Goal: Transaction & Acquisition: Purchase product/service

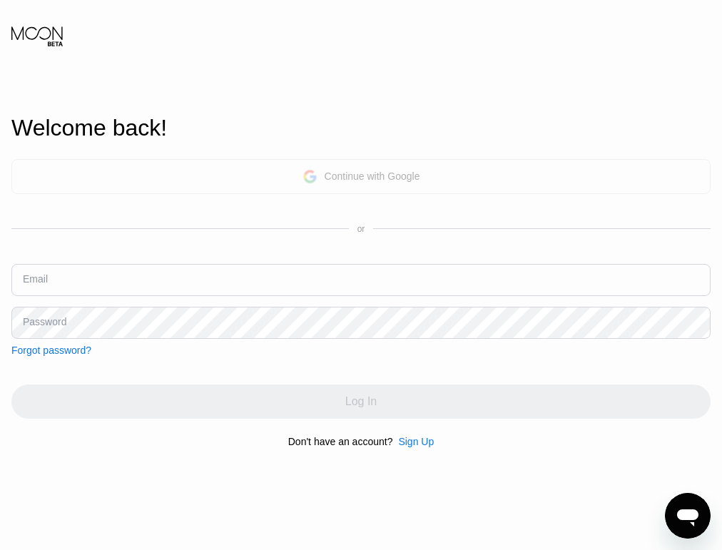
click at [272, 166] on div "Continue with Google" at bounding box center [360, 176] width 699 height 35
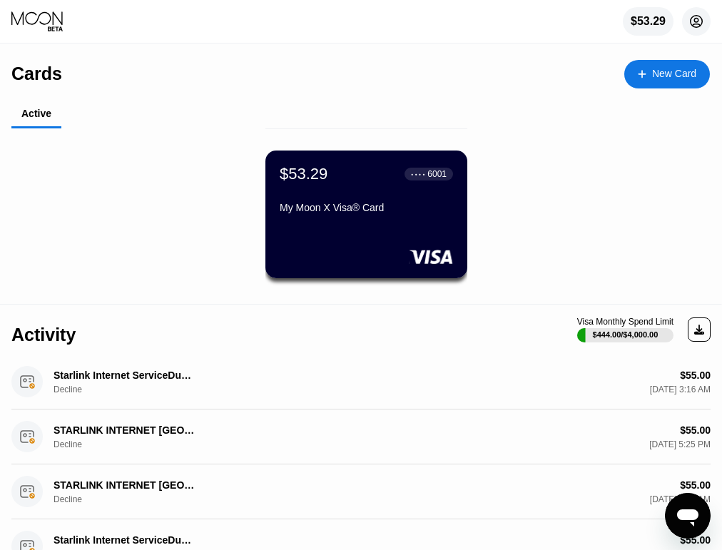
click at [700, 26] on icon at bounding box center [697, 22] width 8 height 8
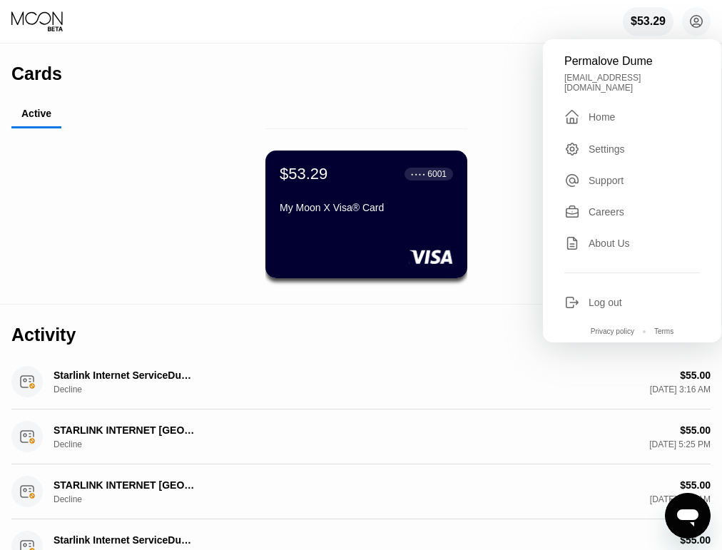
click at [372, 122] on div "Active" at bounding box center [366, 115] width 710 height 28
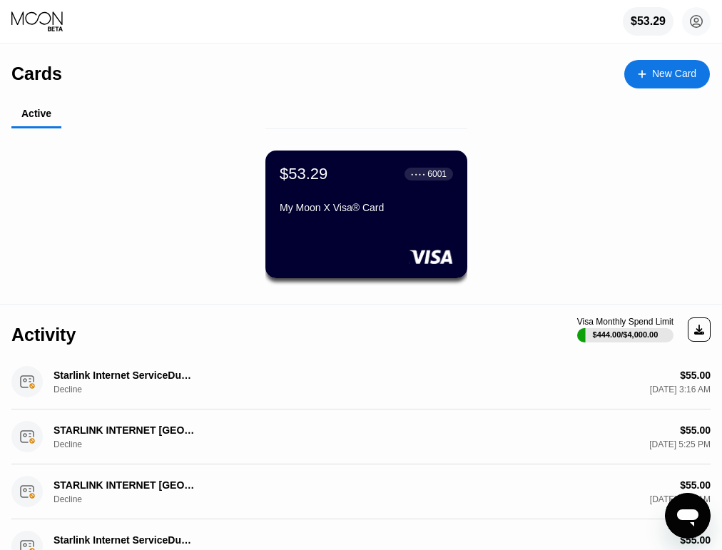
click at [377, 218] on div "My Moon X Visa® Card" at bounding box center [366, 210] width 173 height 17
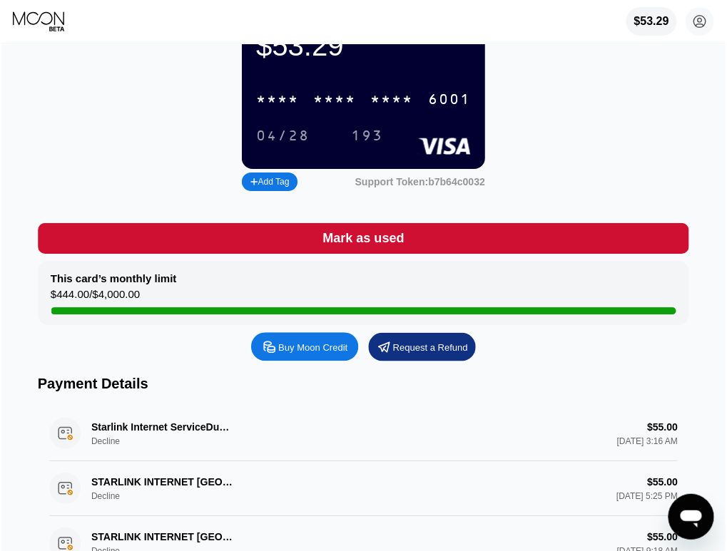
scroll to position [92, 0]
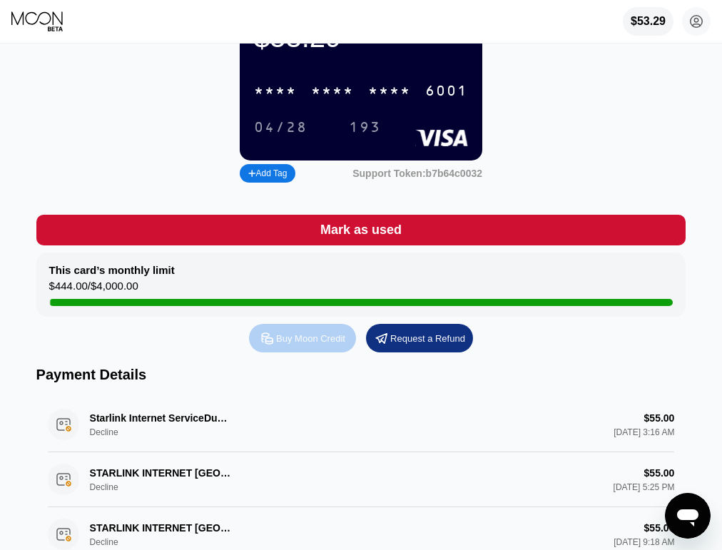
click at [328, 343] on div "Buy Moon Credit" at bounding box center [310, 338] width 69 height 12
type input "0"
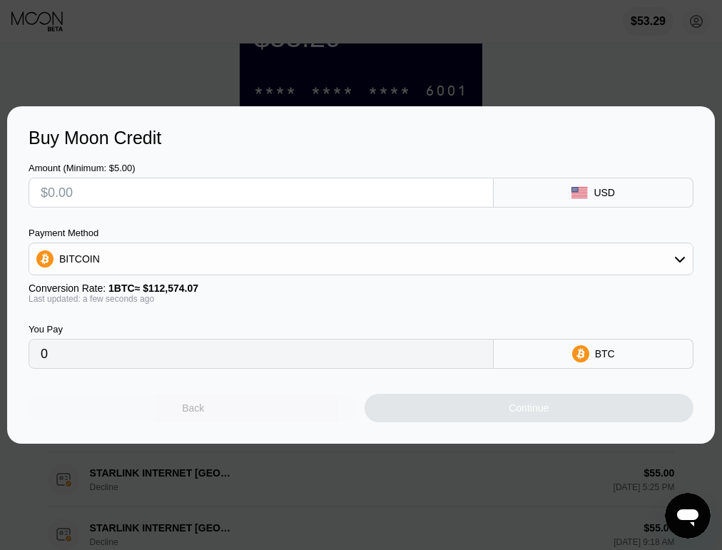
click at [250, 409] on div "Back" at bounding box center [193, 408] width 329 height 29
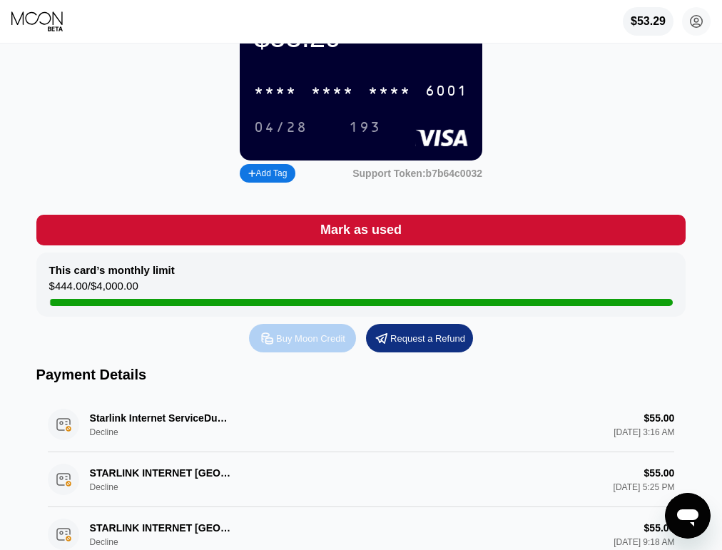
click at [282, 343] on div "Buy Moon Credit" at bounding box center [310, 338] width 69 height 12
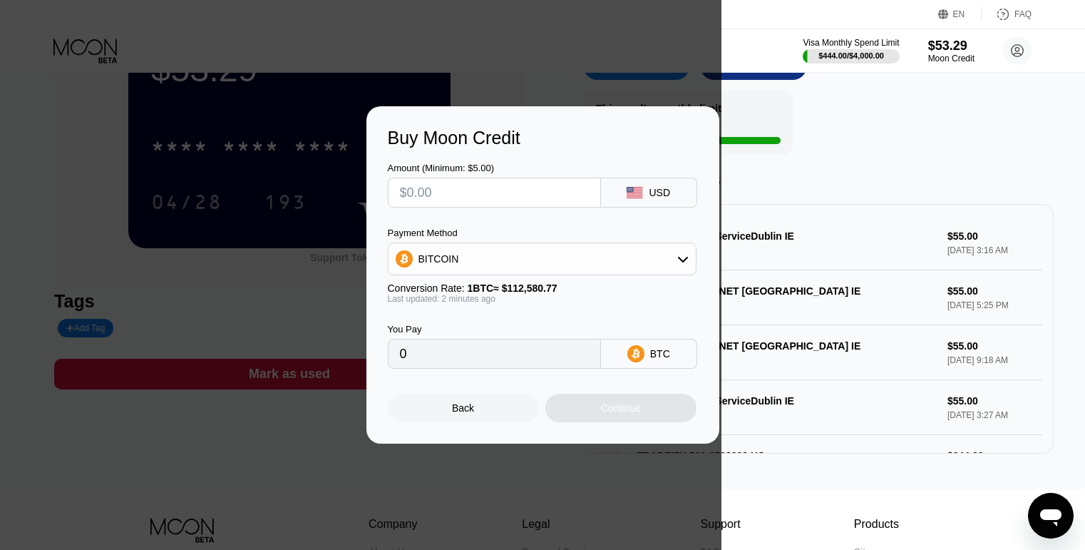
click at [557, 190] on input "text" at bounding box center [494, 192] width 189 height 29
type input "$1"
type input "0.00000889"
type input "$12"
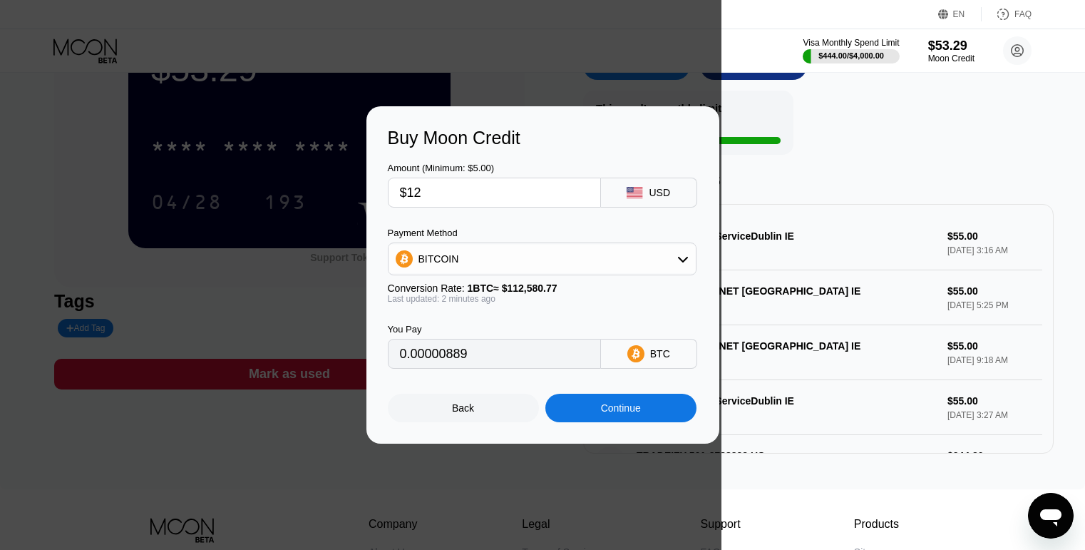
type input "0.00010660"
type input "$120"
type input "0.00106591"
type input "$120"
click at [581, 263] on div "BITCOIN" at bounding box center [542, 259] width 307 height 29
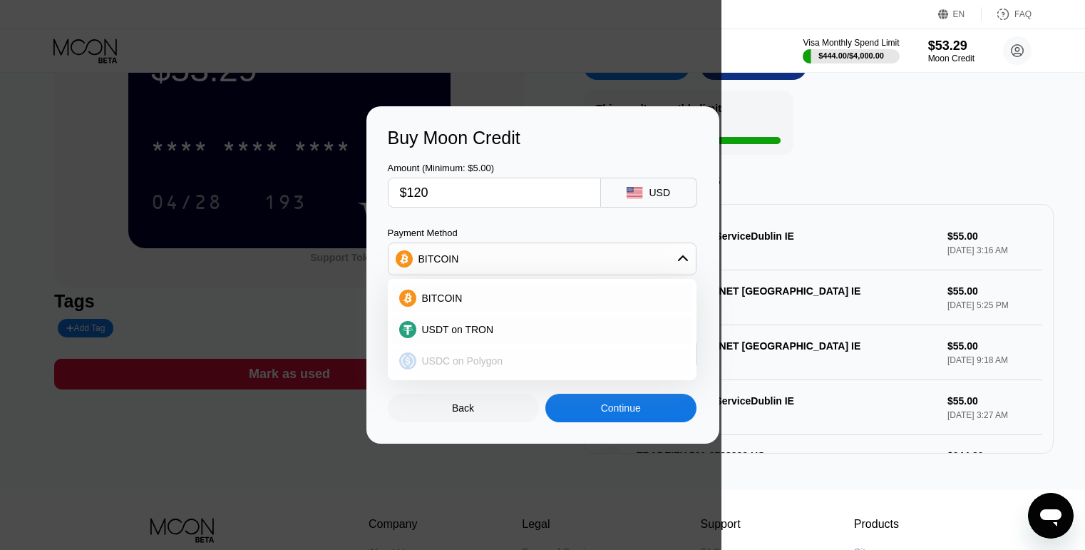
click at [539, 348] on div "USDC on Polygon" at bounding box center [542, 361] width 300 height 29
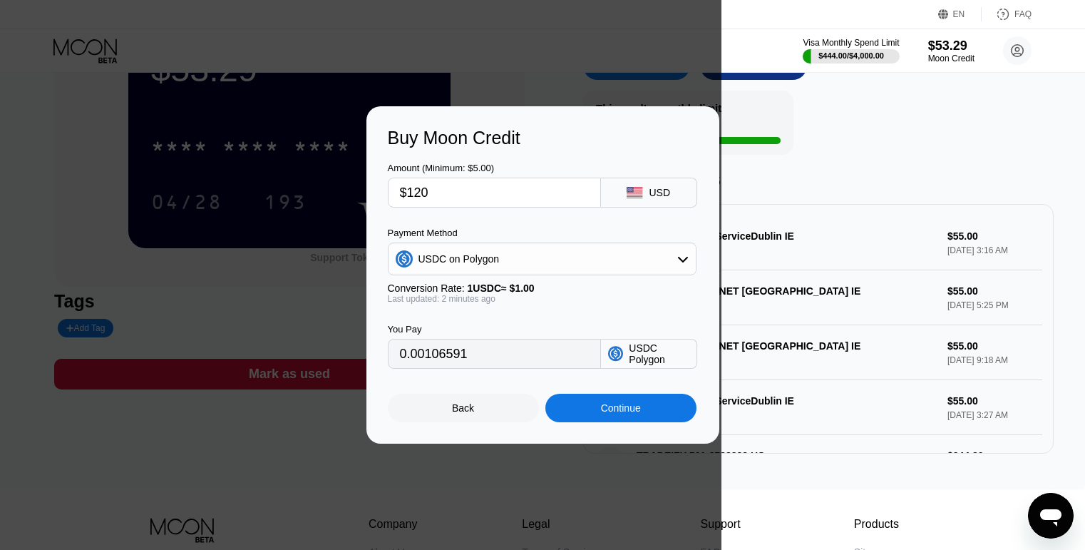
type input "120.00000000"
click at [582, 414] on div "Continue" at bounding box center [621, 408] width 151 height 29
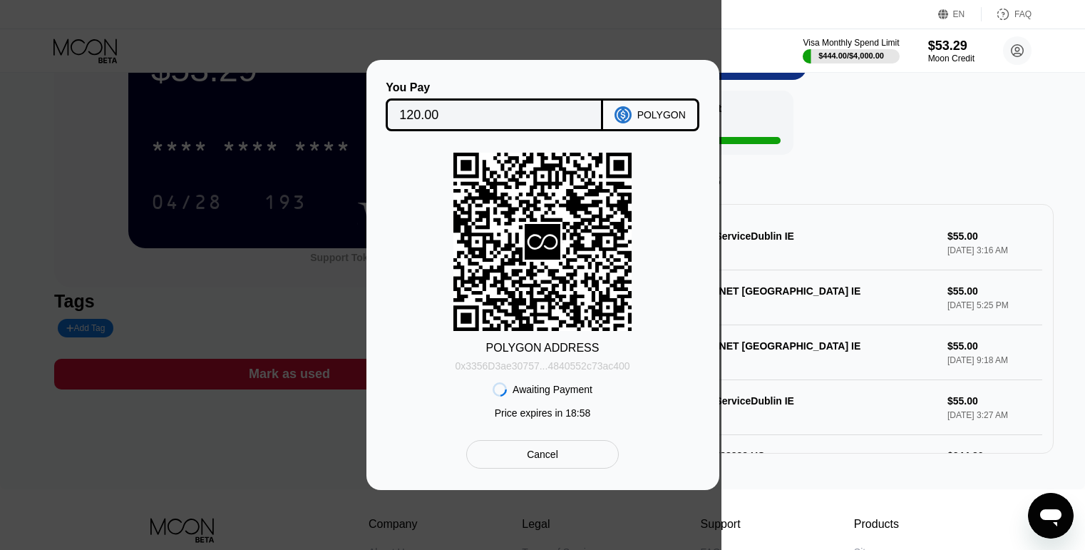
click at [558, 364] on div "0x3356D3ae30757...4840552c73ac400" at bounding box center [542, 365] width 175 height 11
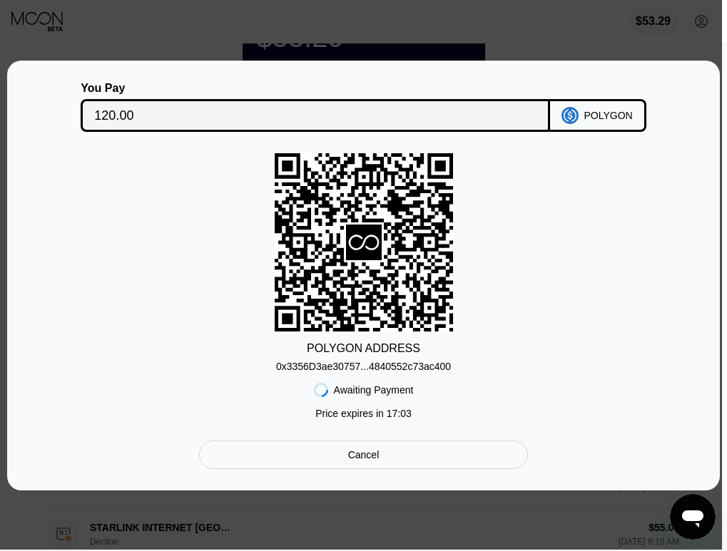
scroll to position [70, 0]
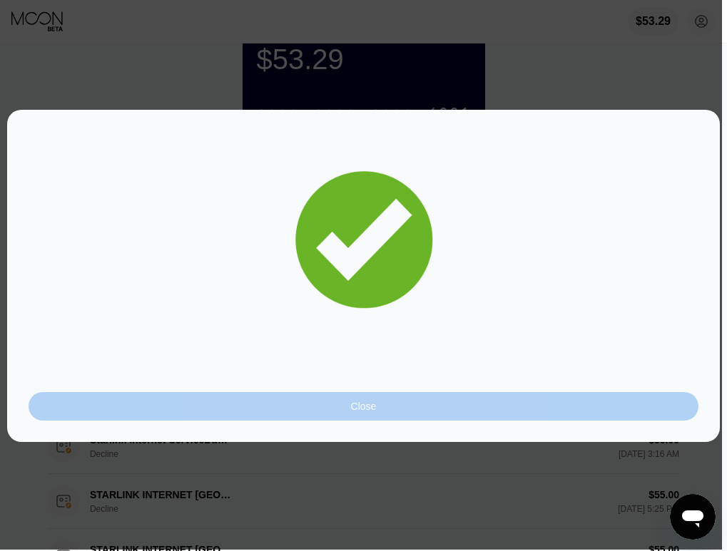
click at [389, 409] on div "Close" at bounding box center [364, 406] width 670 height 29
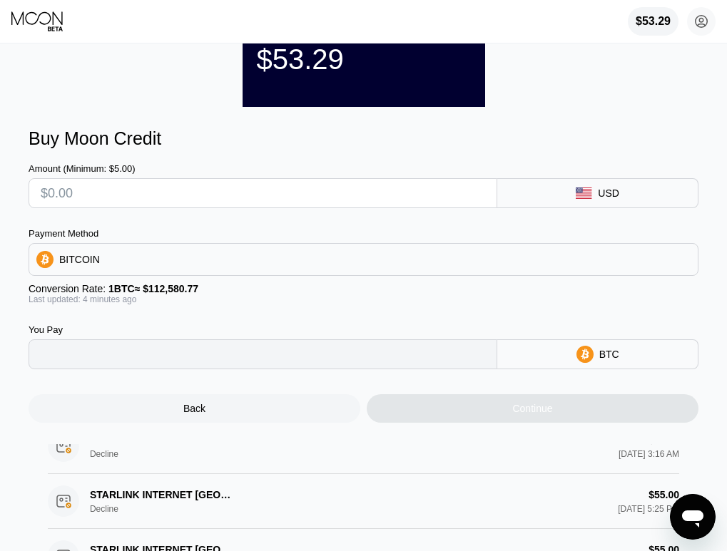
type input "0"
